Goal: Find specific page/section: Find specific page/section

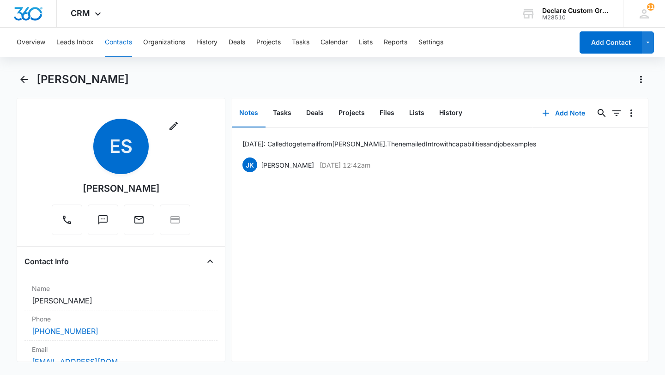
scroll to position [1160, 0]
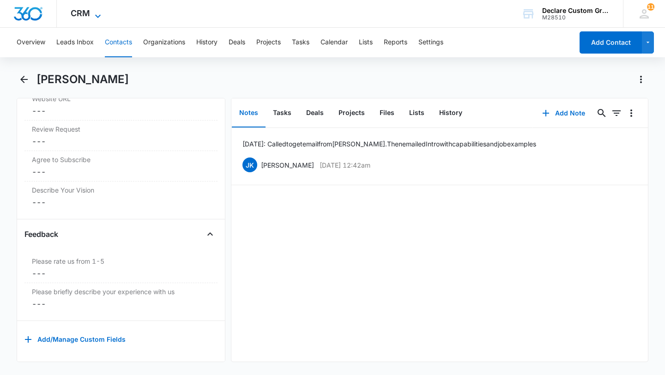
click at [83, 10] on span "CRM" at bounding box center [80, 13] width 19 height 10
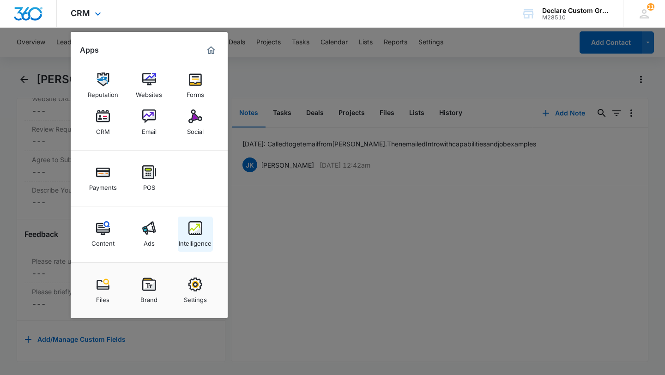
click at [201, 231] on img at bounding box center [196, 228] width 14 height 14
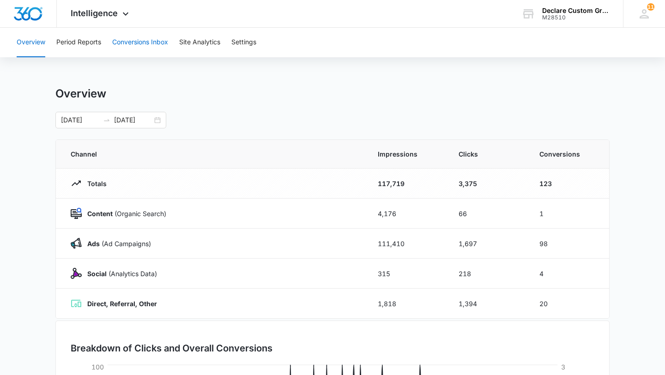
click at [148, 43] on button "Conversions Inbox" at bounding box center [140, 43] width 56 height 30
click at [94, 14] on span "Intelligence" at bounding box center [94, 13] width 47 height 10
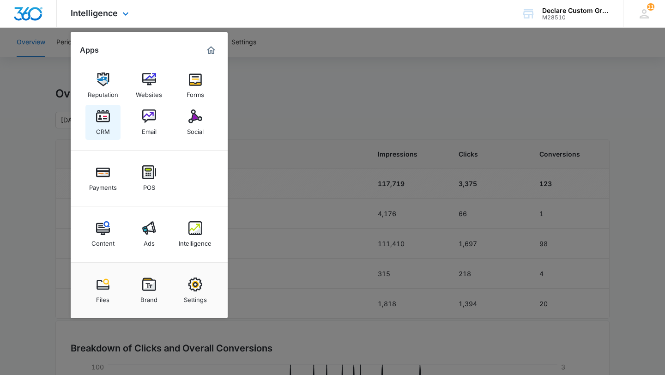
click at [104, 116] on img at bounding box center [103, 117] width 14 height 14
